Goal: Information Seeking & Learning: Learn about a topic

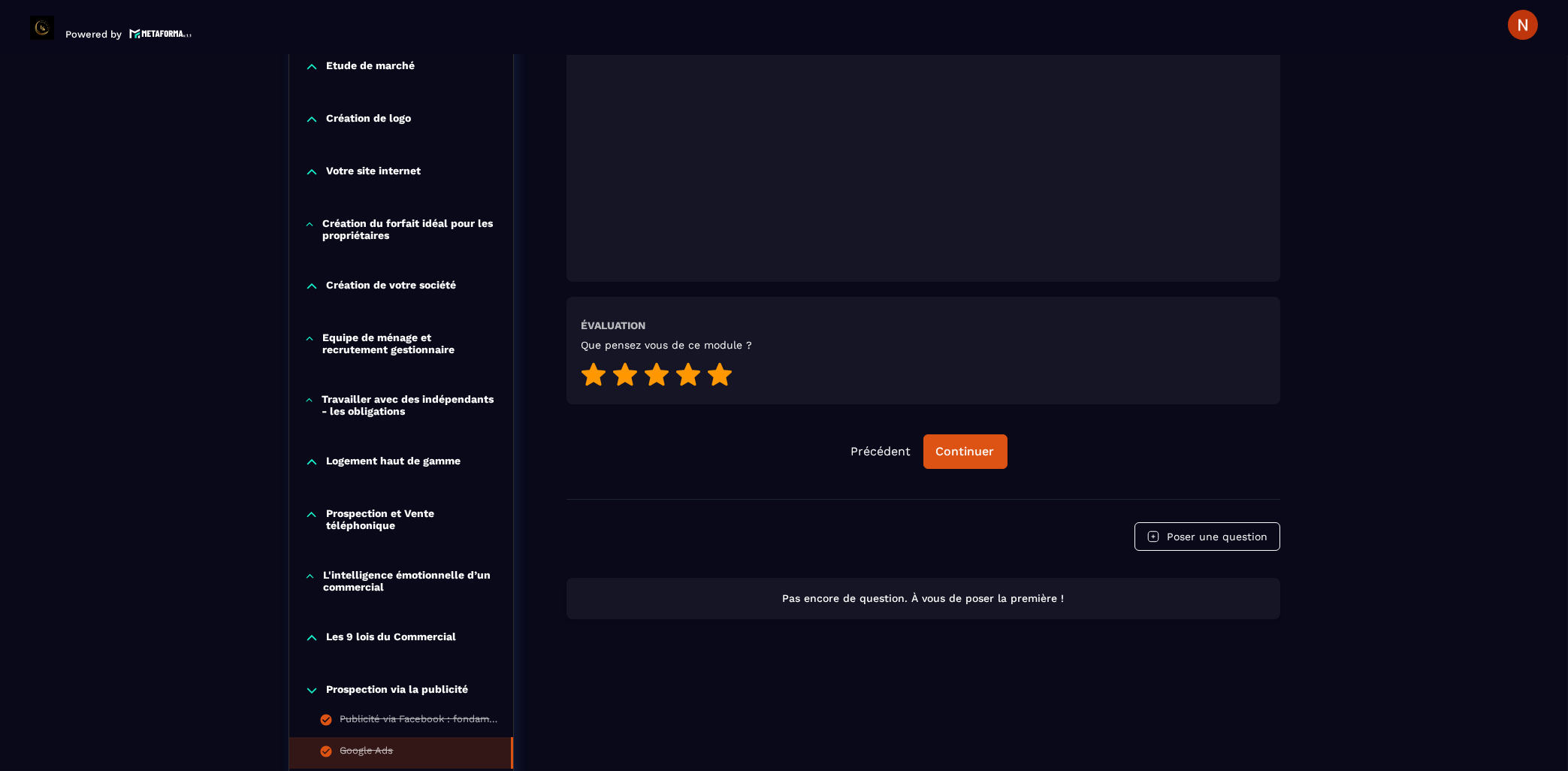
scroll to position [873, 0]
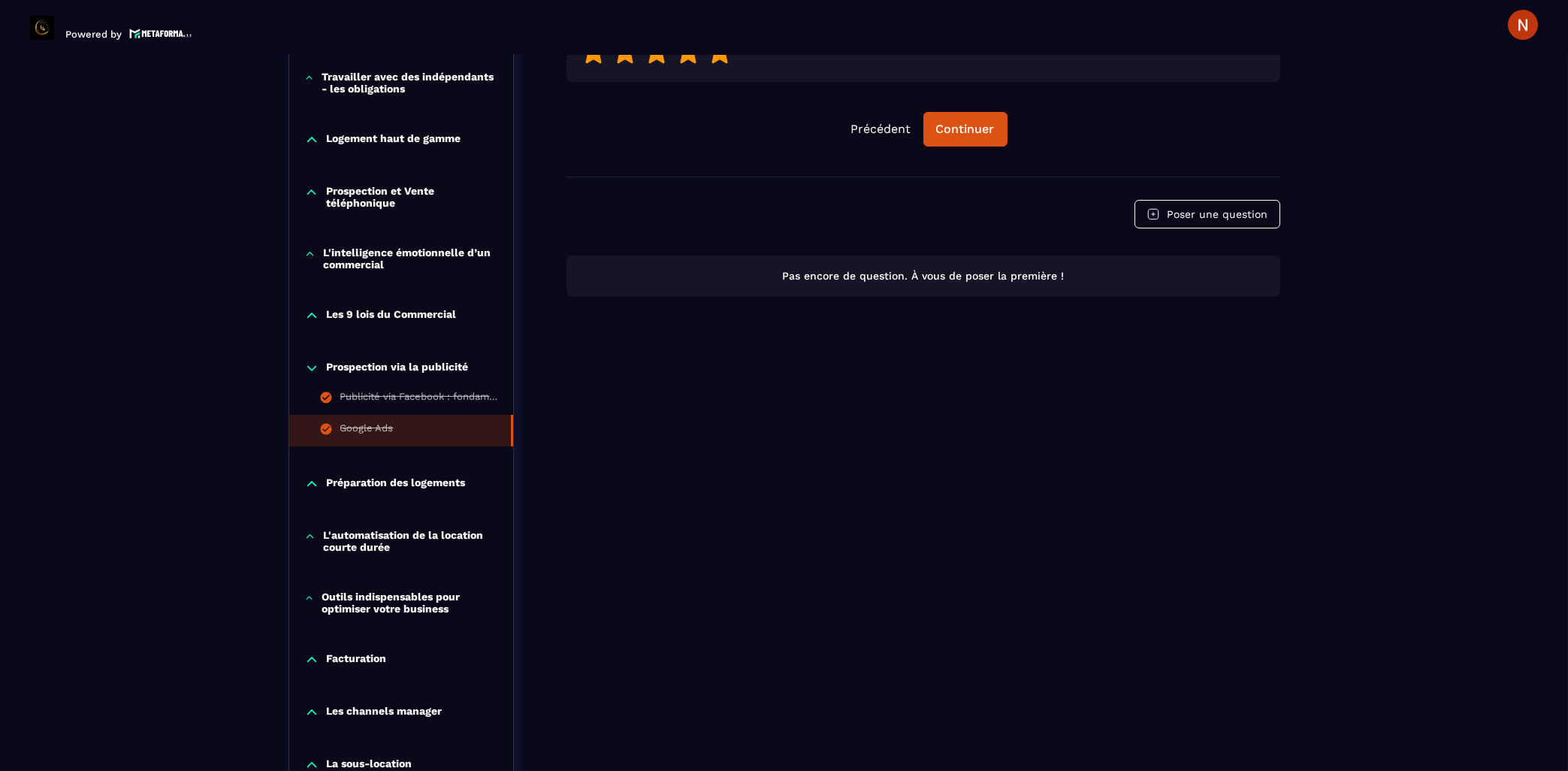
click at [341, 491] on p "Préparation des logements" at bounding box center [396, 484] width 139 height 15
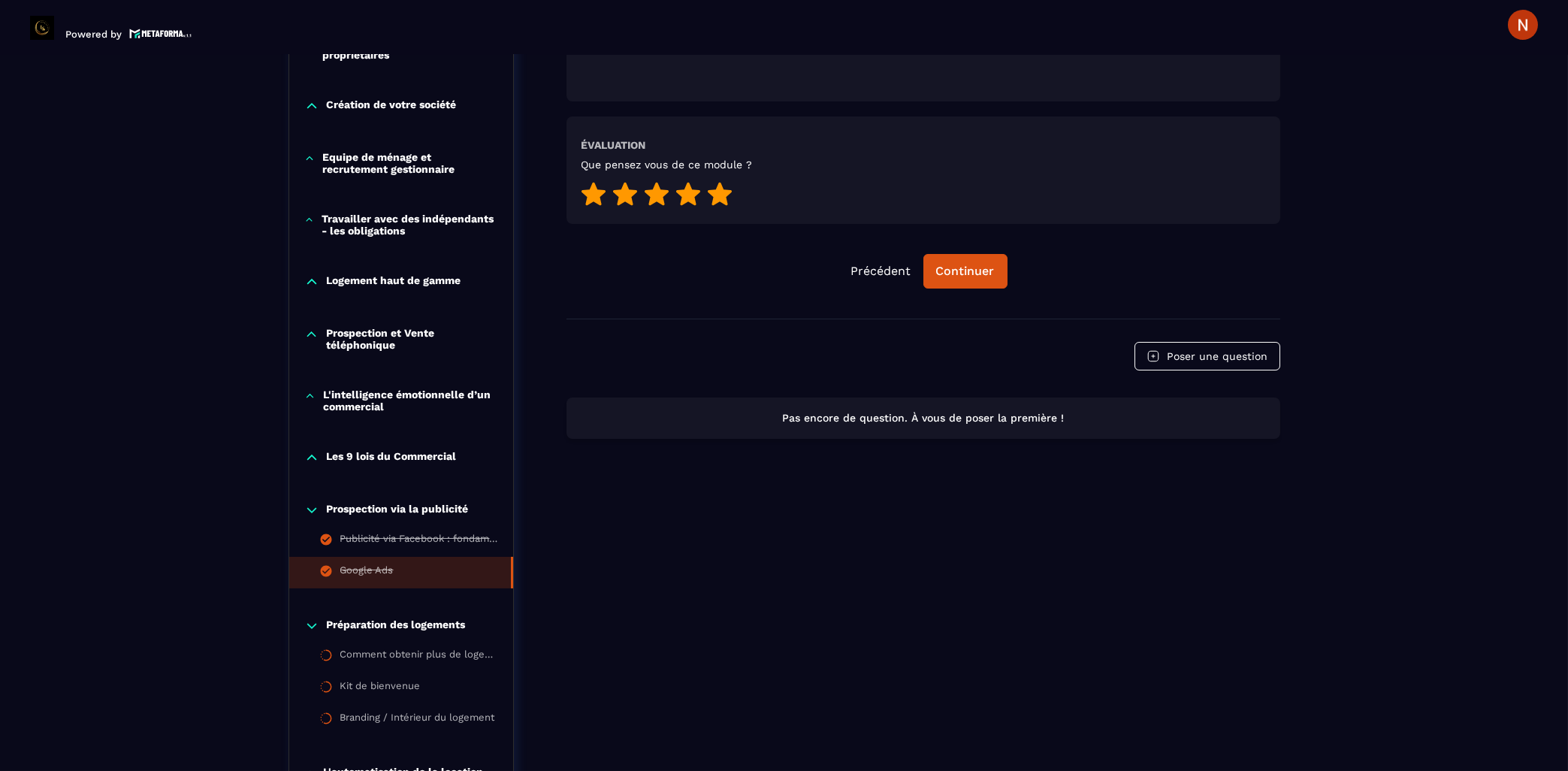
scroll to position [793, 0]
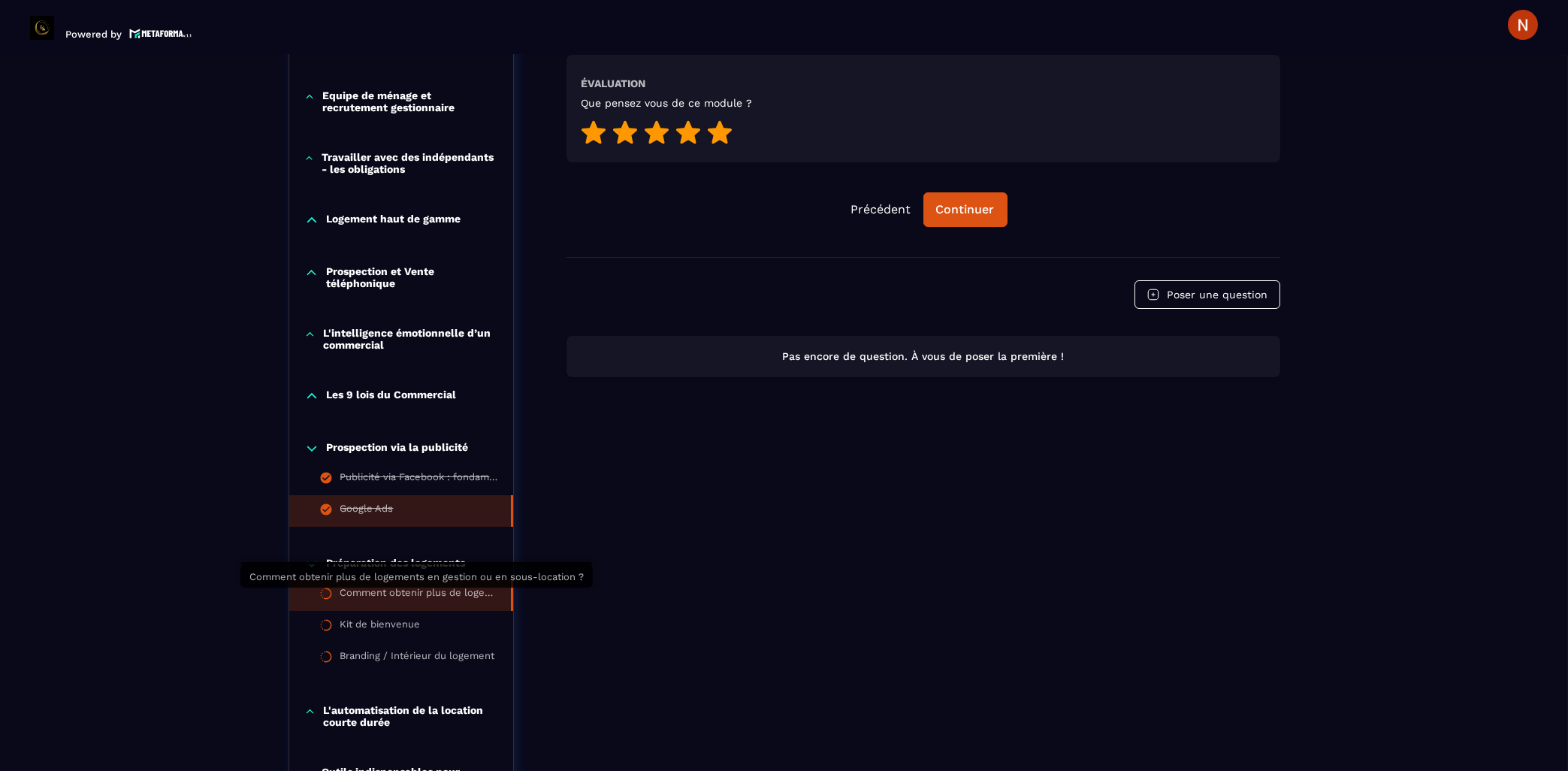
click at [425, 597] on div "Comment obtenir plus de logements en gestion ou en sous-location ?" at bounding box center [419, 595] width 156 height 17
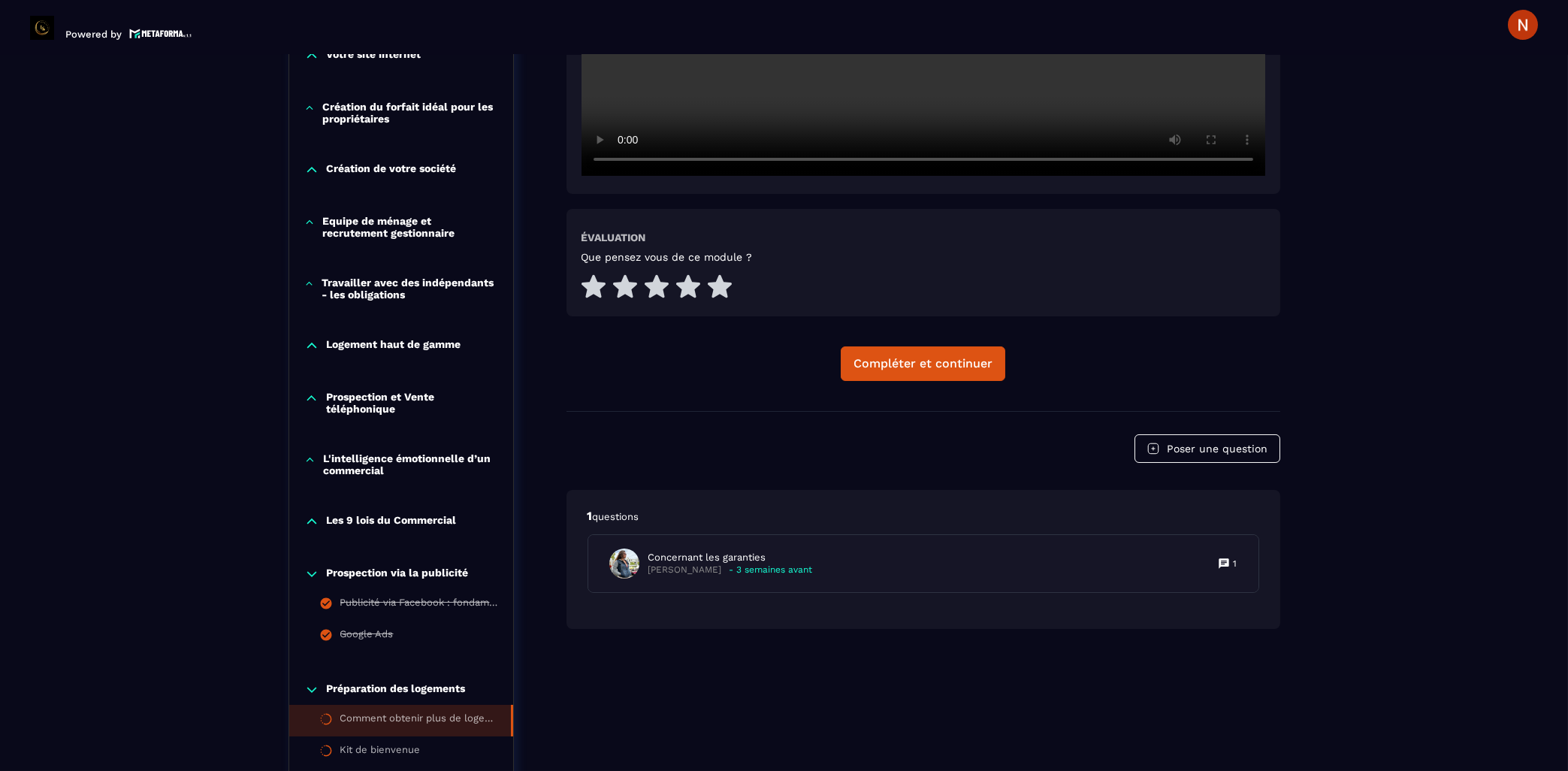
scroll to position [800, 0]
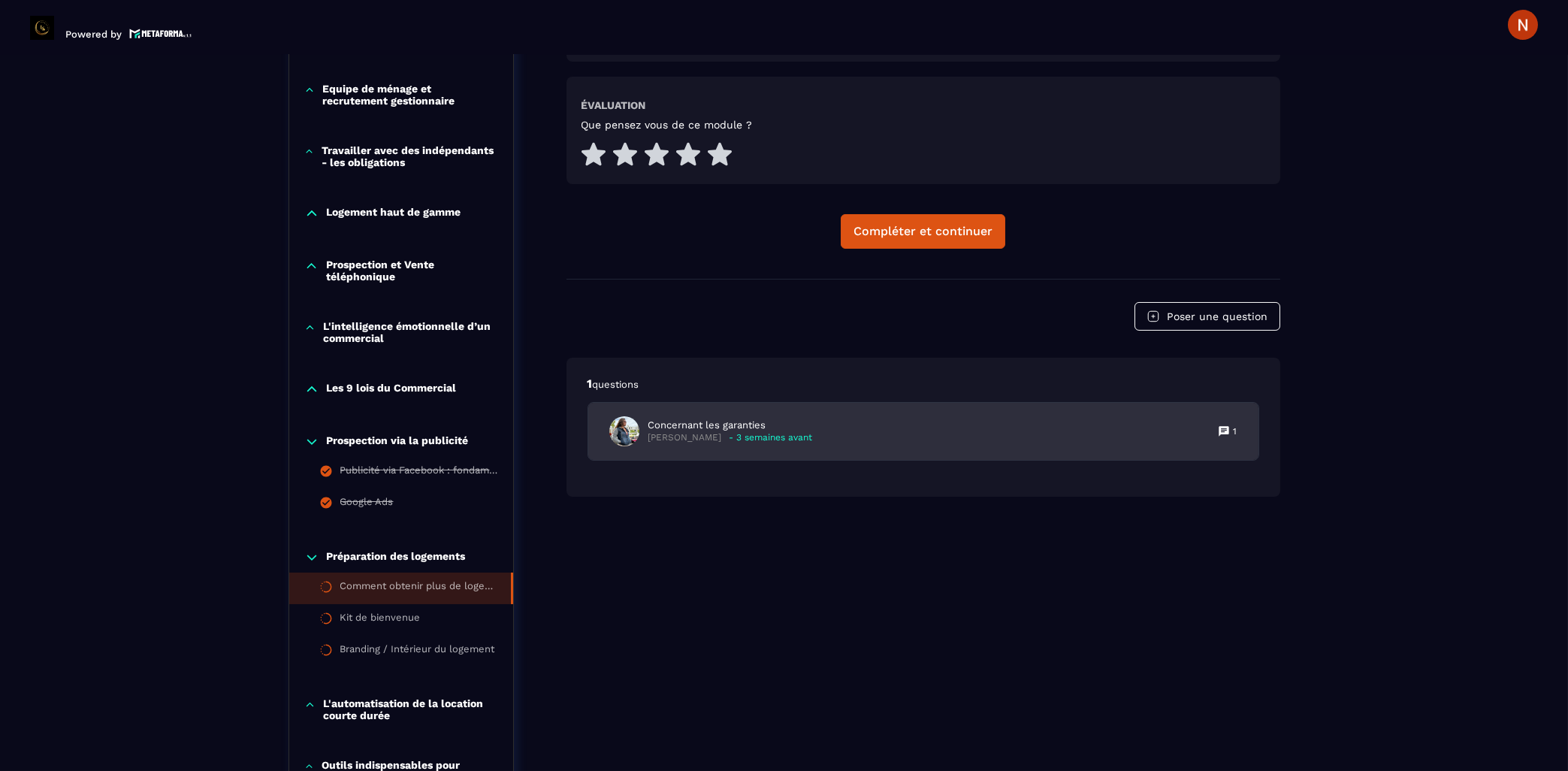
click at [684, 416] on div "Concernant les garanties [PERSON_NAME] - 3 semaines avant" at bounding box center [711, 431] width 204 height 30
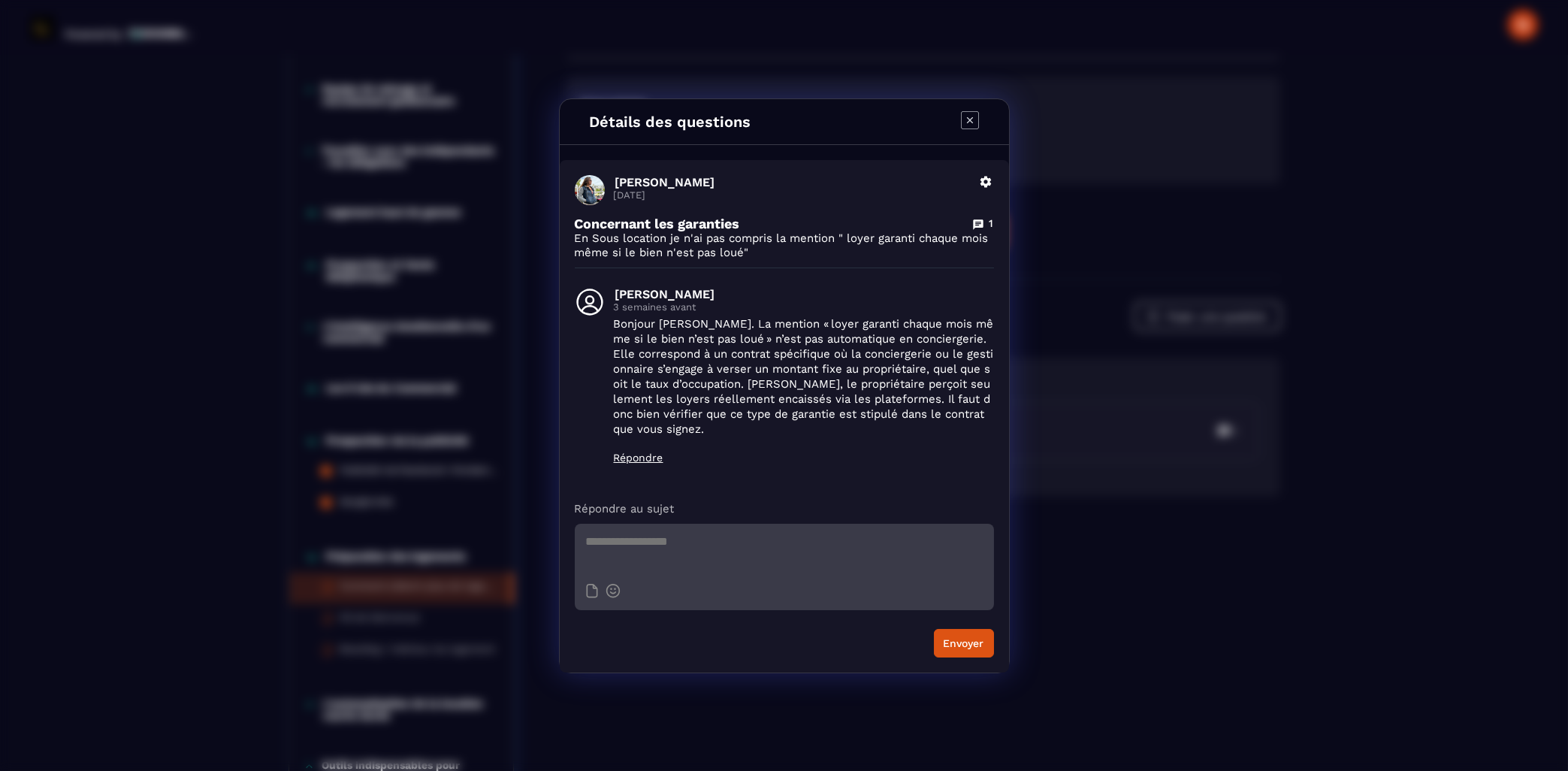
click at [1096, 70] on div "Détails des questions [PERSON_NAME] [DATE] Supprimer Concernant les garanties 1…" at bounding box center [784, 385] width 1568 height 771
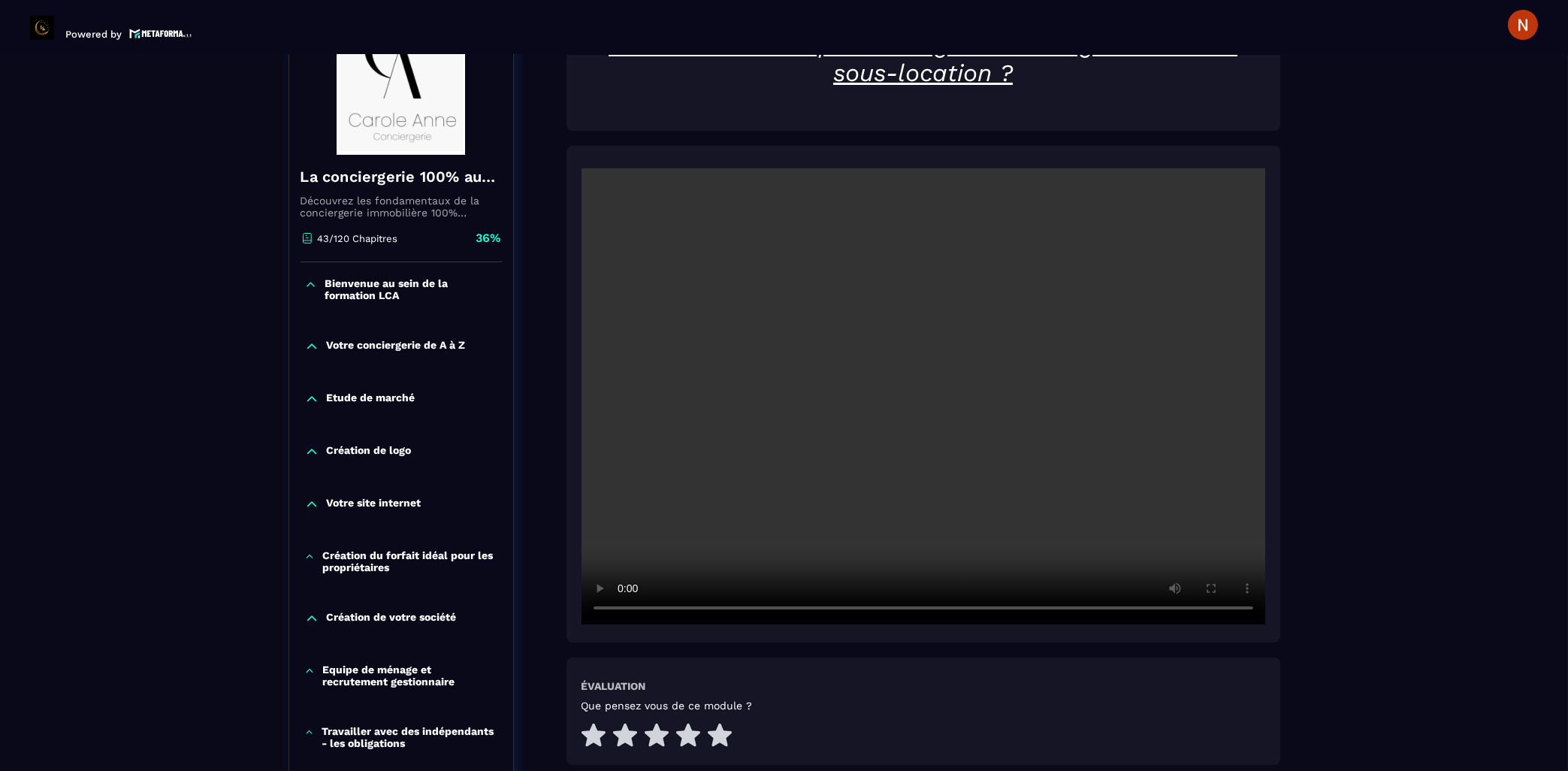
scroll to position [155, 0]
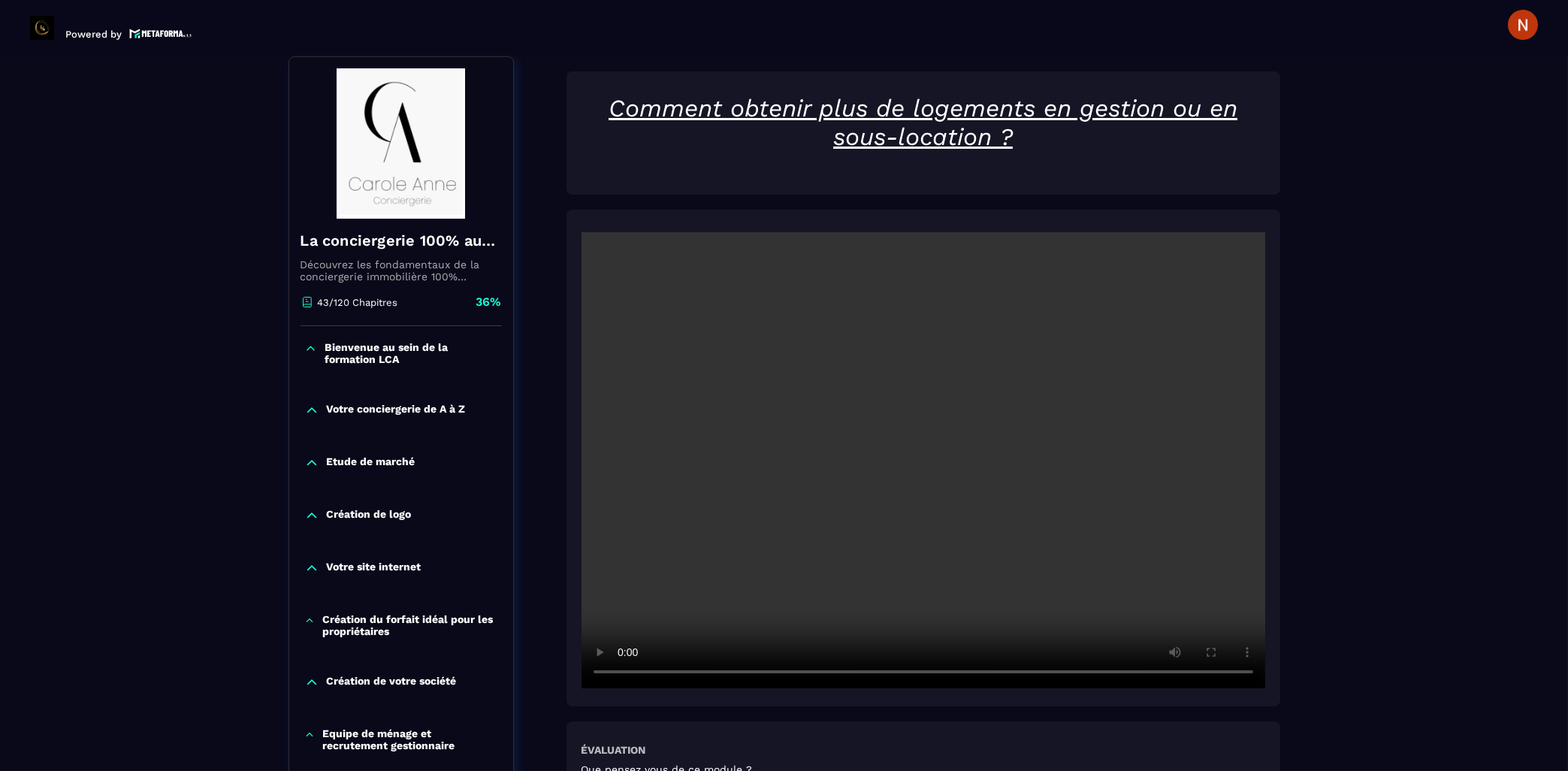
click at [1166, 209] on div at bounding box center [923, 457] width 714 height 497
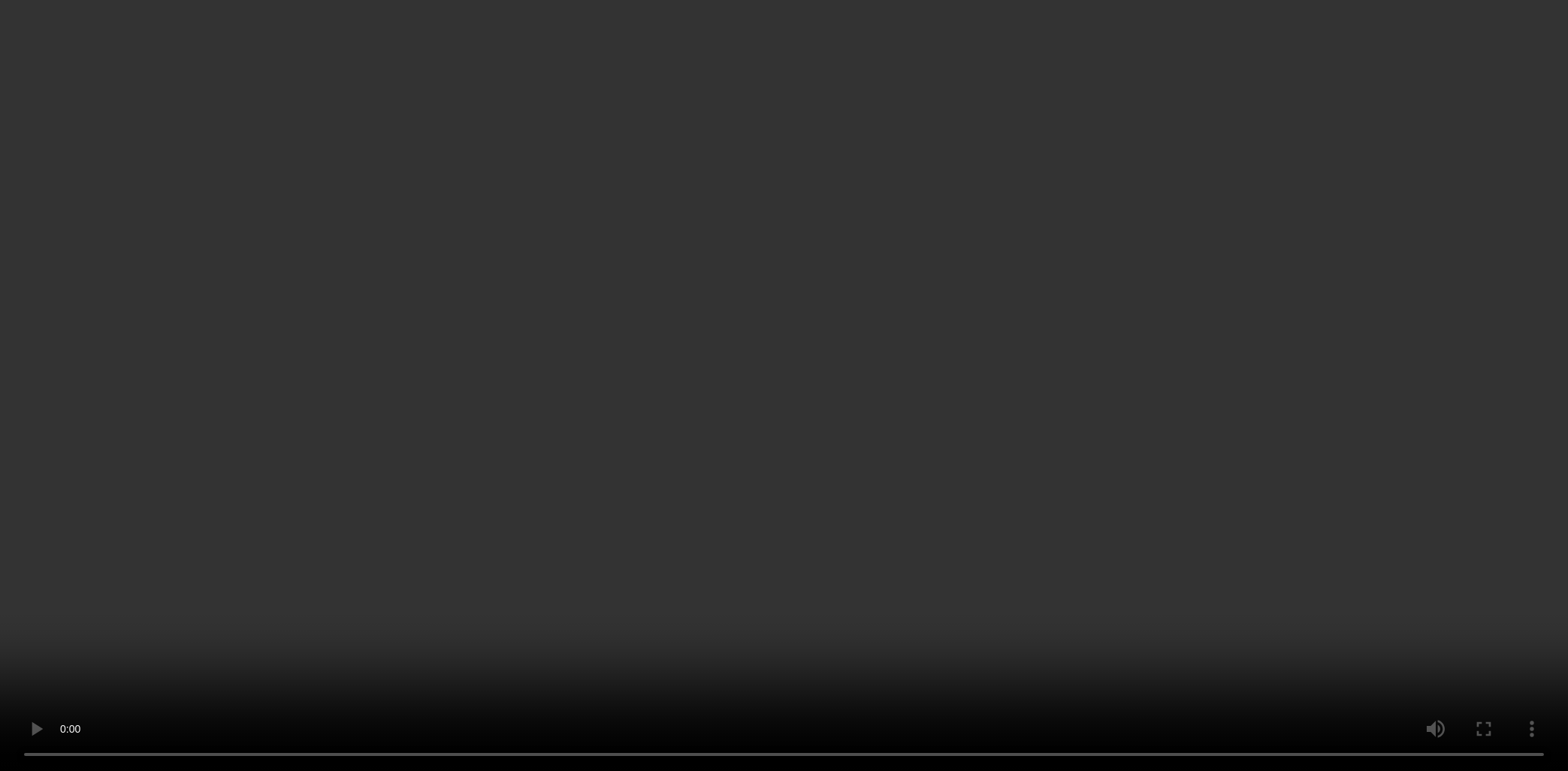
scroll to position [558, 0]
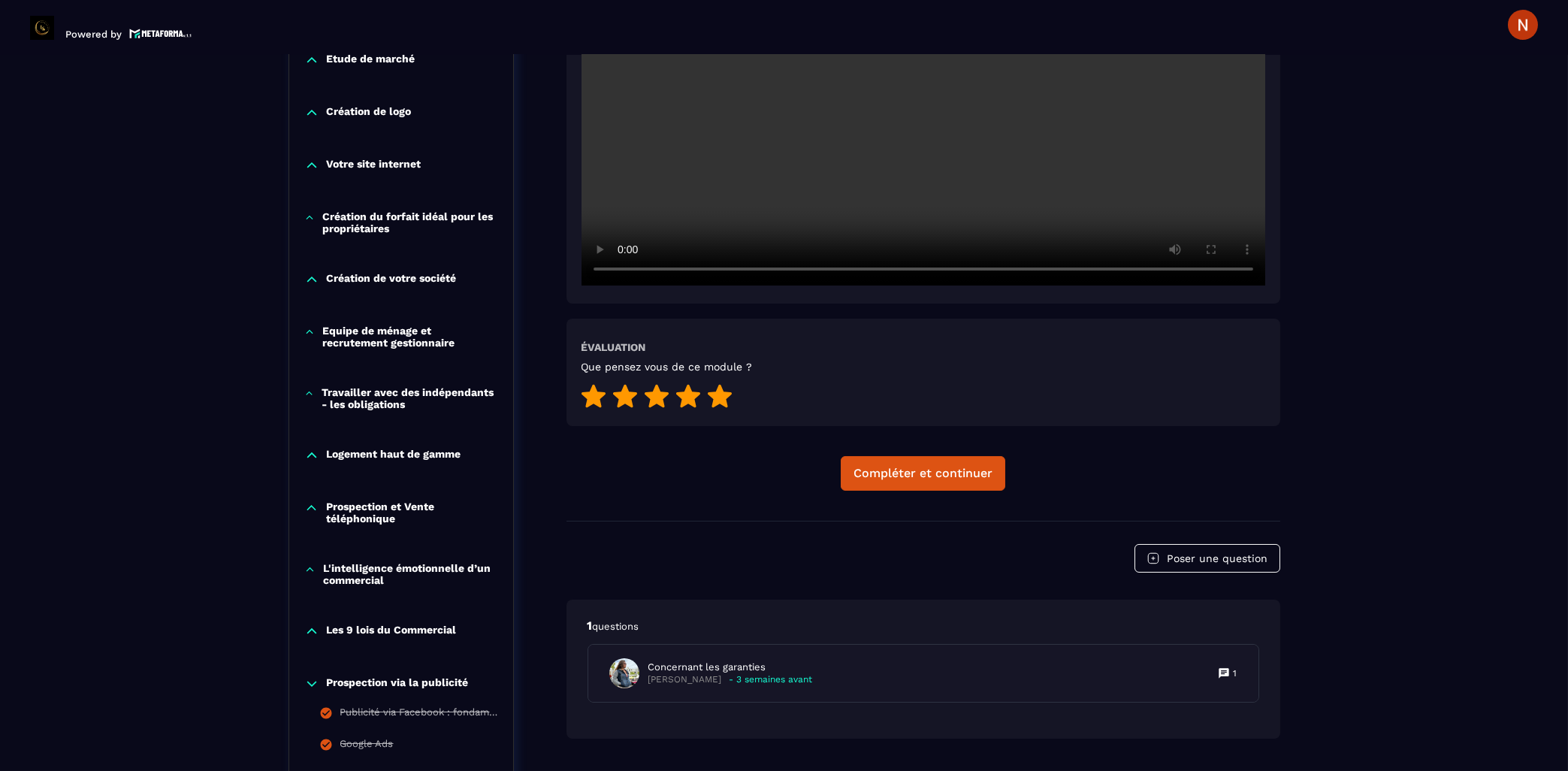
click at [721, 384] on icon at bounding box center [720, 395] width 24 height 23
click at [905, 466] on div "Compléter et continuer" at bounding box center [923, 473] width 139 height 15
